Goal: Task Accomplishment & Management: Manage account settings

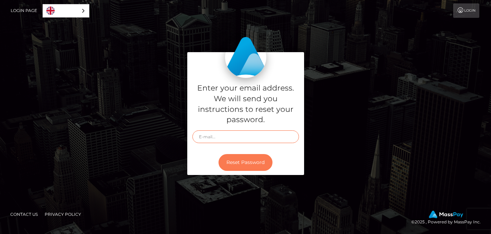
type input "swtcmrn@gmail.com"
click at [257, 164] on button "Reset Password" at bounding box center [246, 162] width 54 height 17
click at [240, 128] on div "Enter your email address. We will send you instructions to reset your password." at bounding box center [245, 114] width 117 height 72
click at [231, 133] on input "text" at bounding box center [245, 137] width 107 height 13
click at [238, 140] on input "text" at bounding box center [245, 137] width 107 height 13
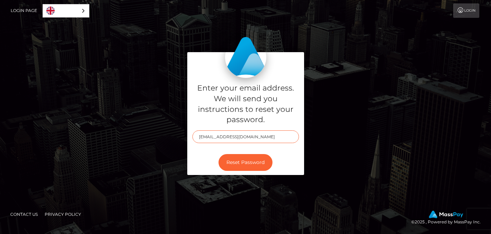
type input "swtcmrn@gmail.com"
click at [275, 125] on h5 "Enter your email address. We will send you instructions to reset your password." at bounding box center [245, 104] width 107 height 42
click at [251, 156] on button "Reset Password" at bounding box center [246, 162] width 54 height 17
